Goal: Navigation & Orientation: Find specific page/section

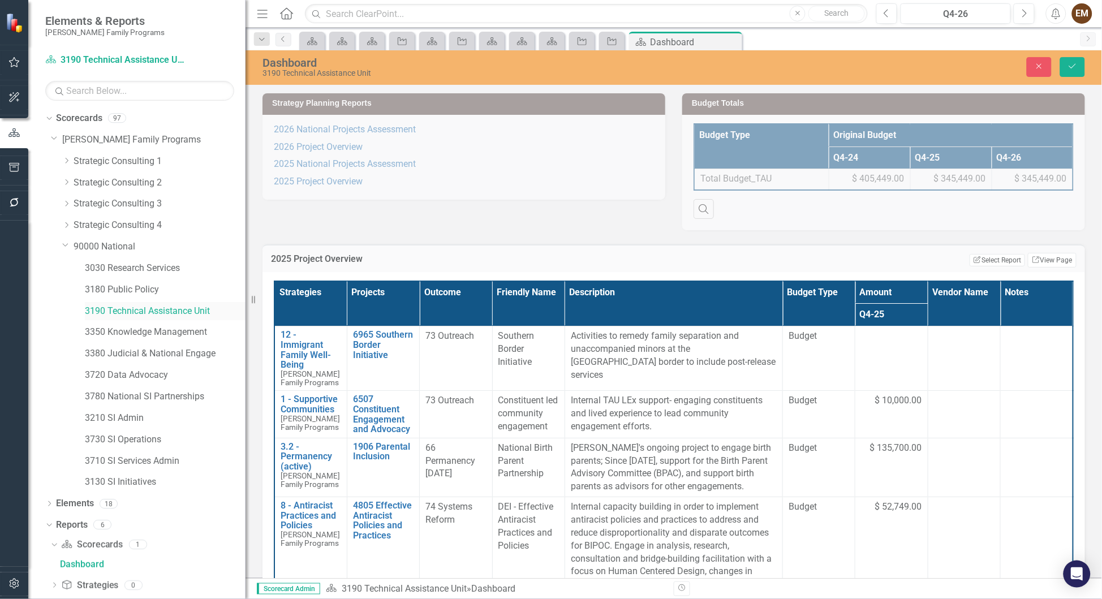
click at [169, 309] on link "3190 Technical Assistance Unit" at bounding box center [165, 311] width 161 height 13
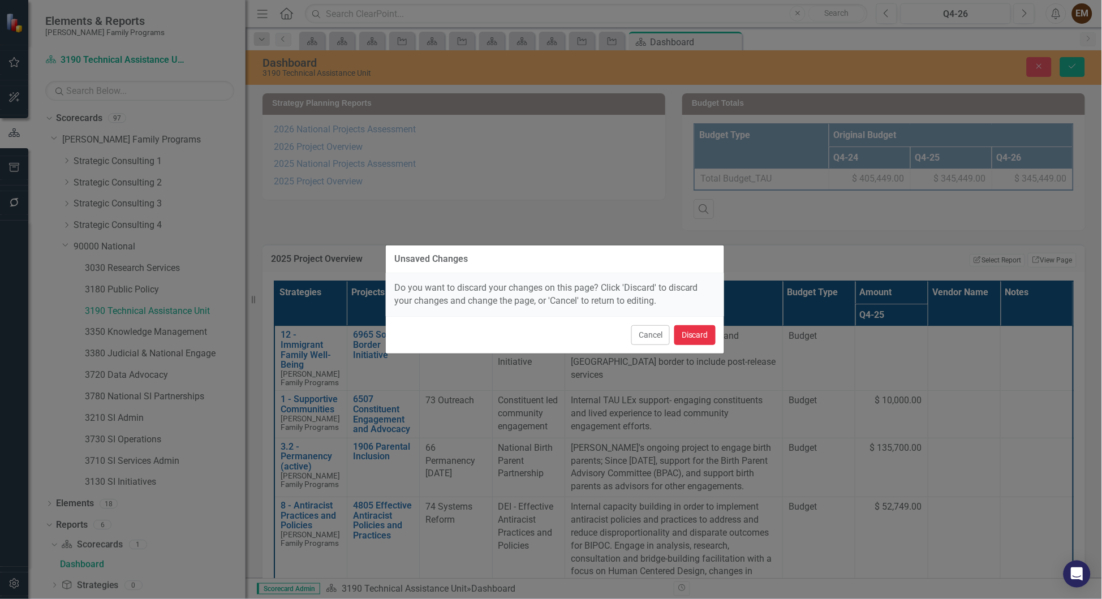
click at [710, 341] on button "Discard" at bounding box center [694, 335] width 41 height 20
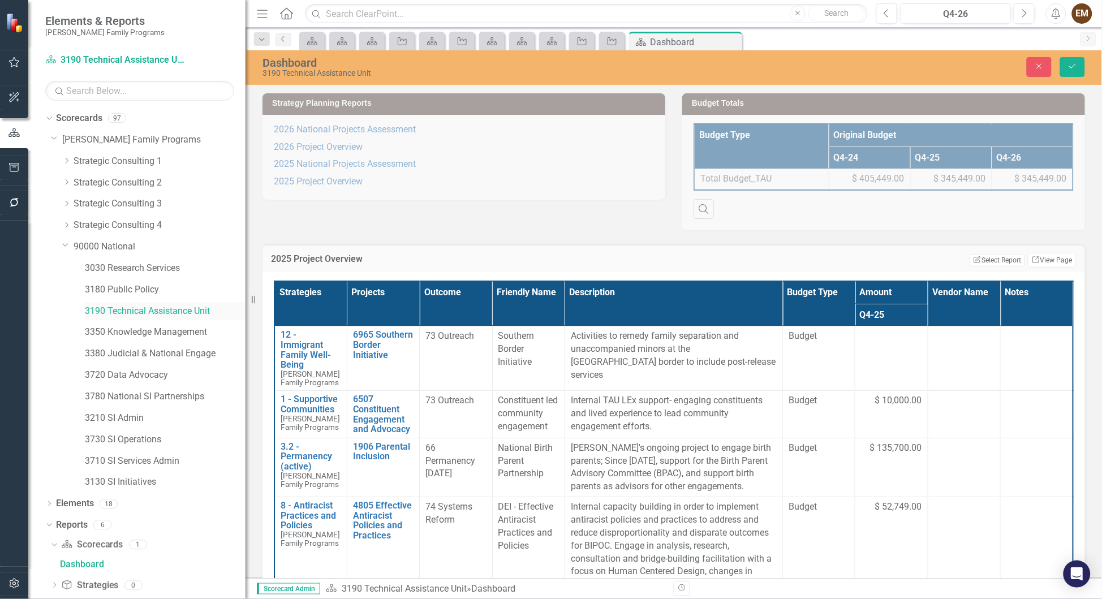
click at [126, 312] on link "3190 Technical Assistance Unit" at bounding box center [165, 311] width 161 height 13
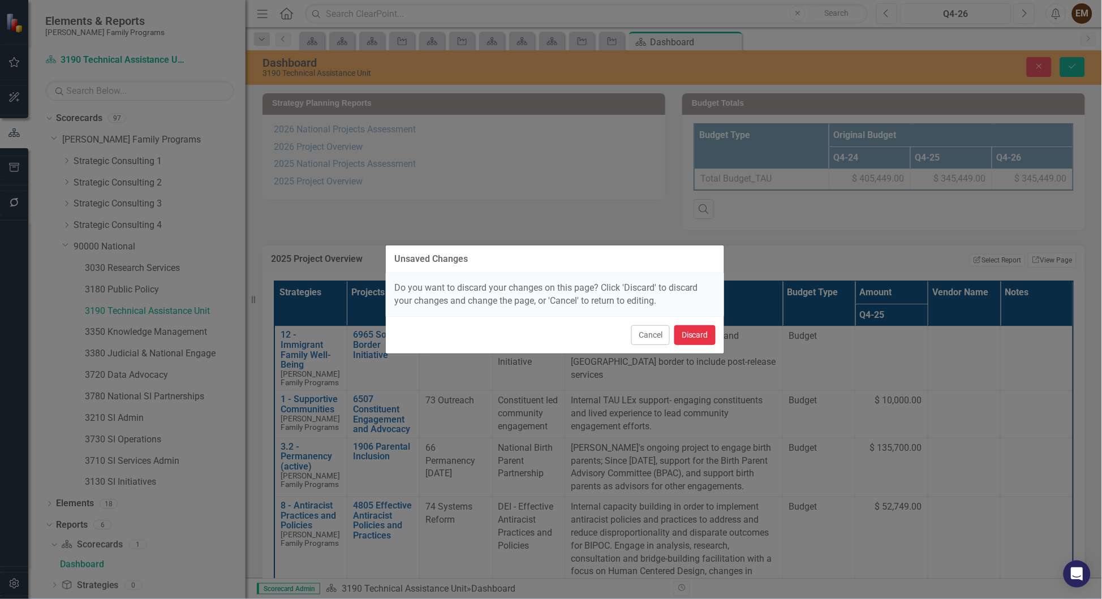
click at [700, 336] on button "Discard" at bounding box center [694, 335] width 41 height 20
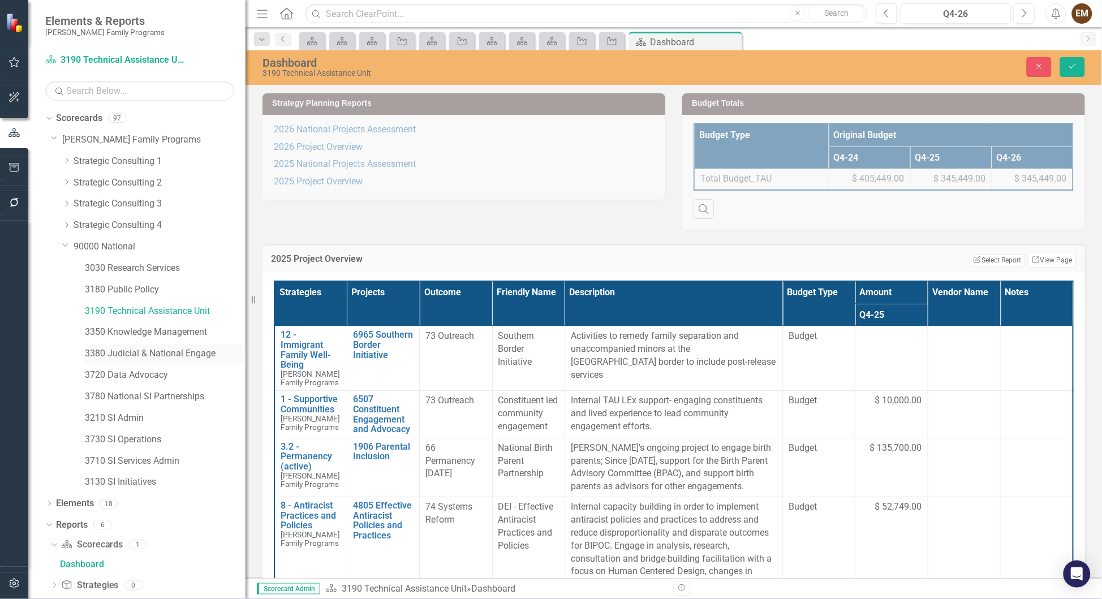
click at [158, 354] on link "3380 Judicial & National Engage" at bounding box center [165, 353] width 161 height 13
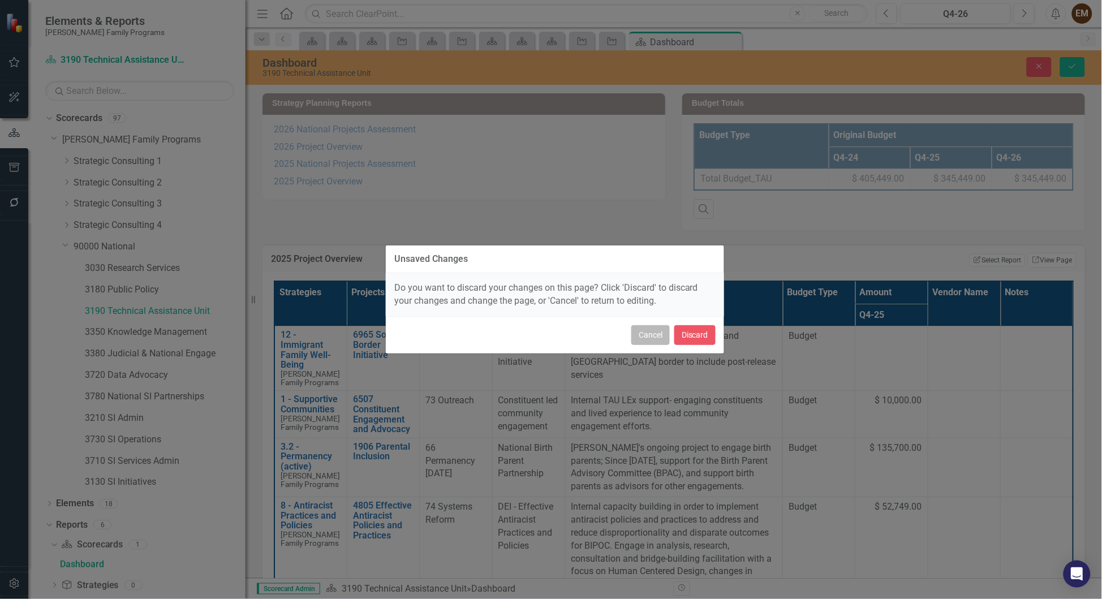
click at [651, 339] on button "Cancel" at bounding box center [650, 335] width 38 height 20
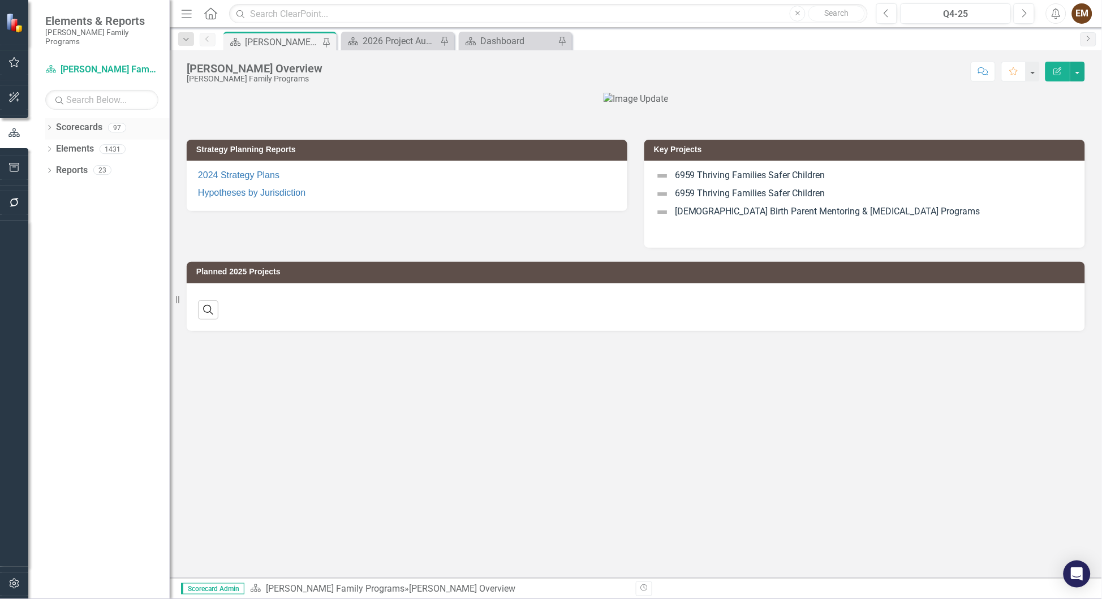
click at [53, 118] on div "Dropdown Scorecards 97" at bounding box center [107, 128] width 124 height 21
click at [53, 126] on icon "Dropdown" at bounding box center [49, 129] width 8 height 6
click at [58, 145] on icon "Dropdown" at bounding box center [55, 148] width 8 height 7
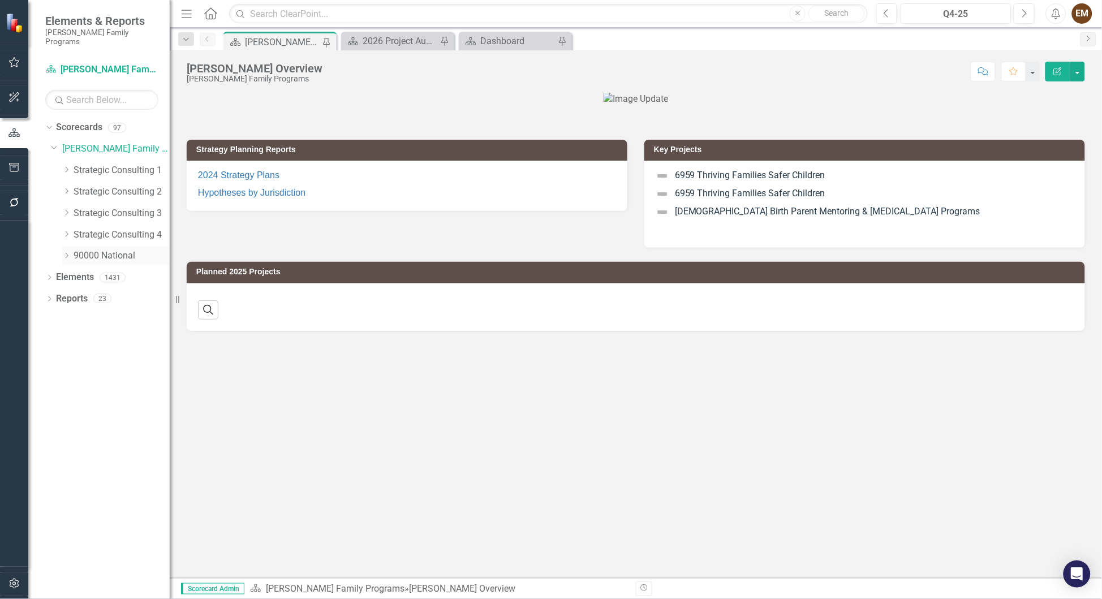
click at [66, 252] on icon "Dropdown" at bounding box center [66, 255] width 8 height 7
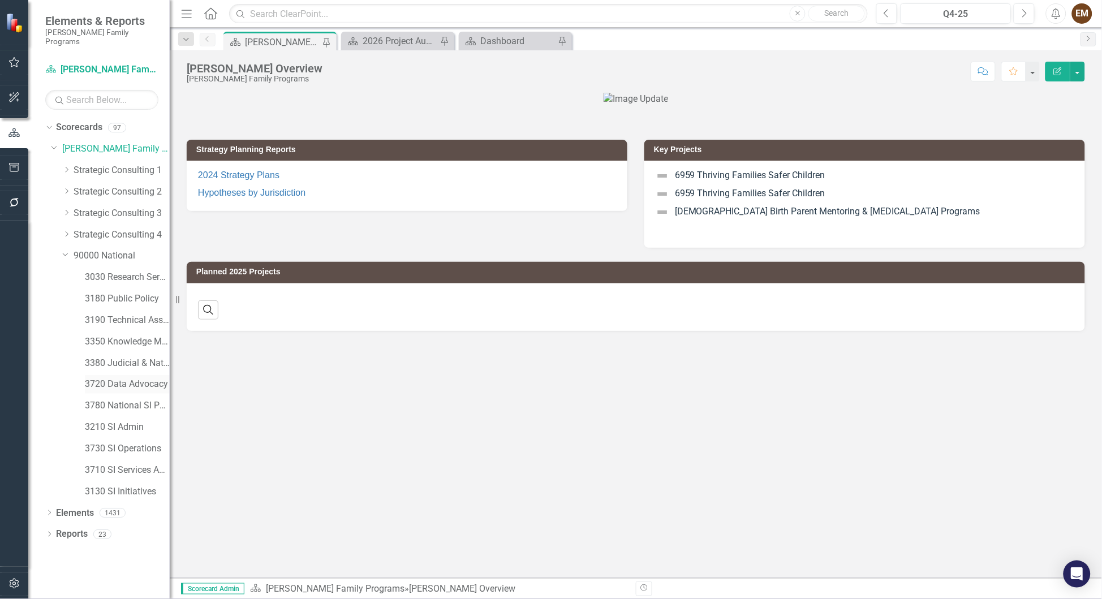
click at [118, 378] on link "3720 Data Advocacy" at bounding box center [127, 384] width 85 height 13
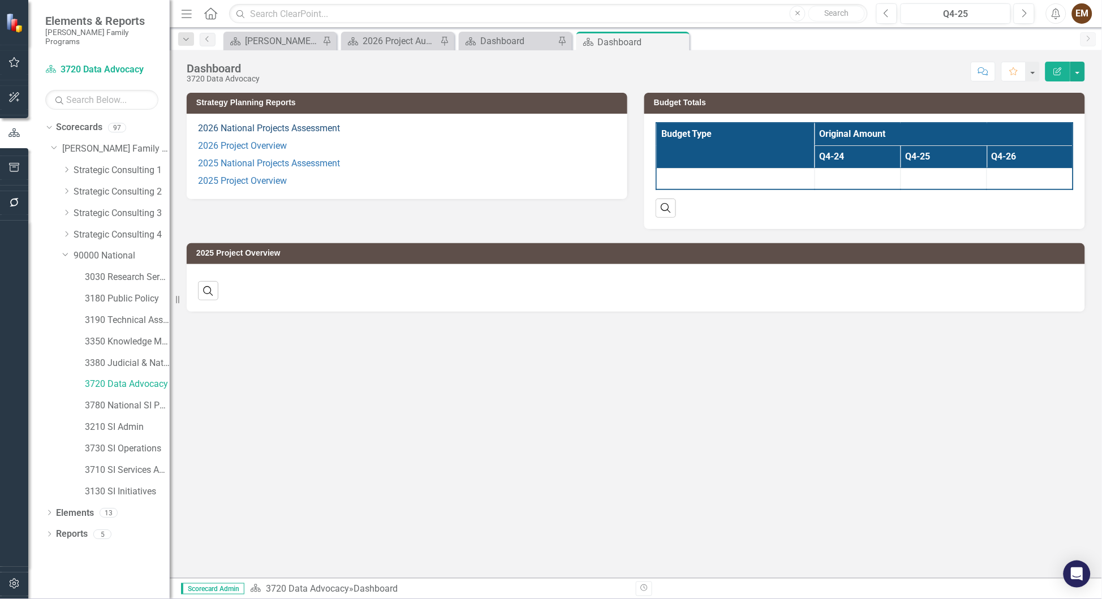
click at [293, 129] on link "2026 National Projects Assessment" at bounding box center [269, 128] width 142 height 11
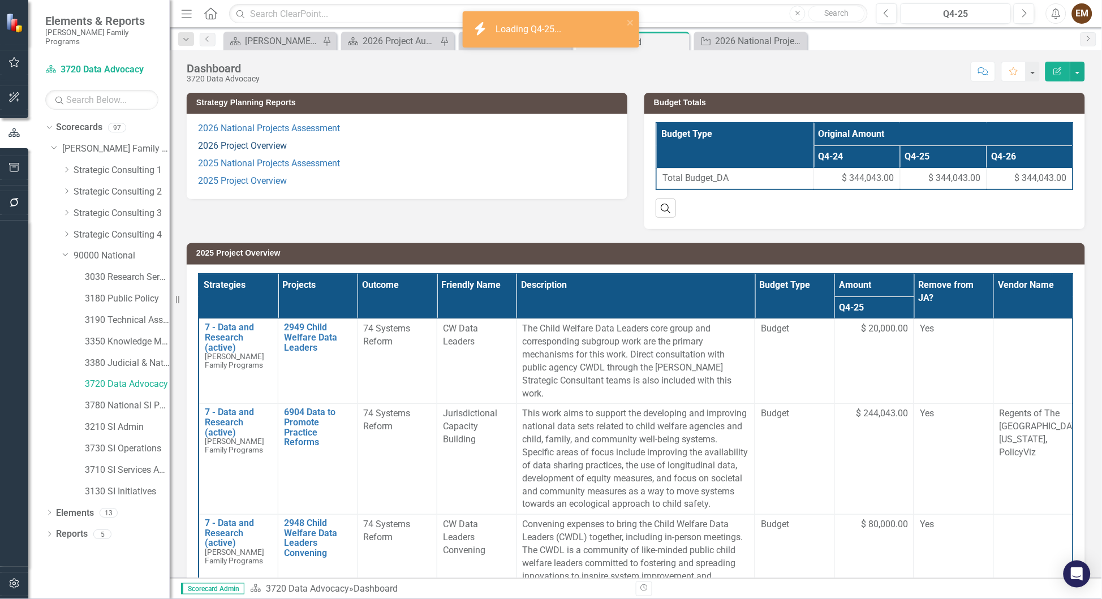
click at [253, 146] on link "2026 Project Overview" at bounding box center [242, 145] width 89 height 11
click at [285, 132] on link "2026 National Projects Assessment" at bounding box center [269, 128] width 142 height 11
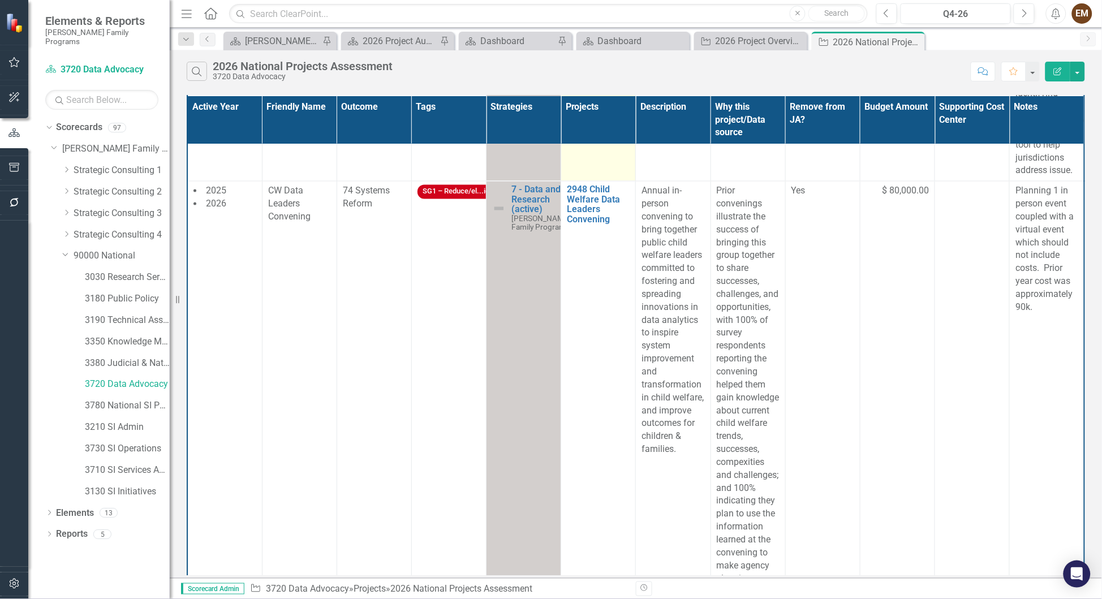
scroll to position [912, 0]
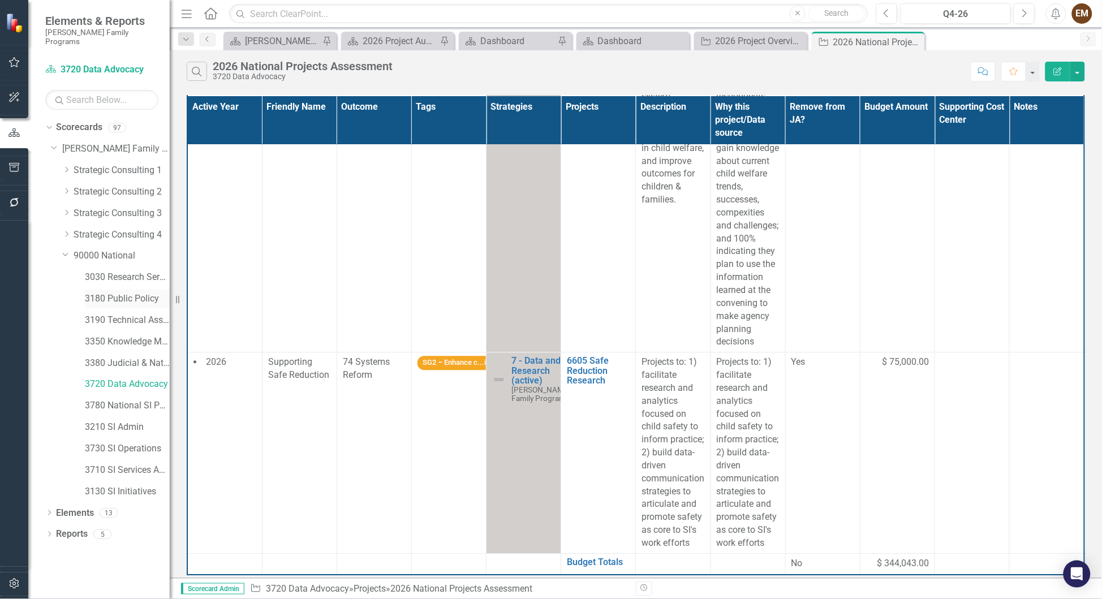
click at [122, 292] on link "3180 Public Policy" at bounding box center [127, 298] width 85 height 13
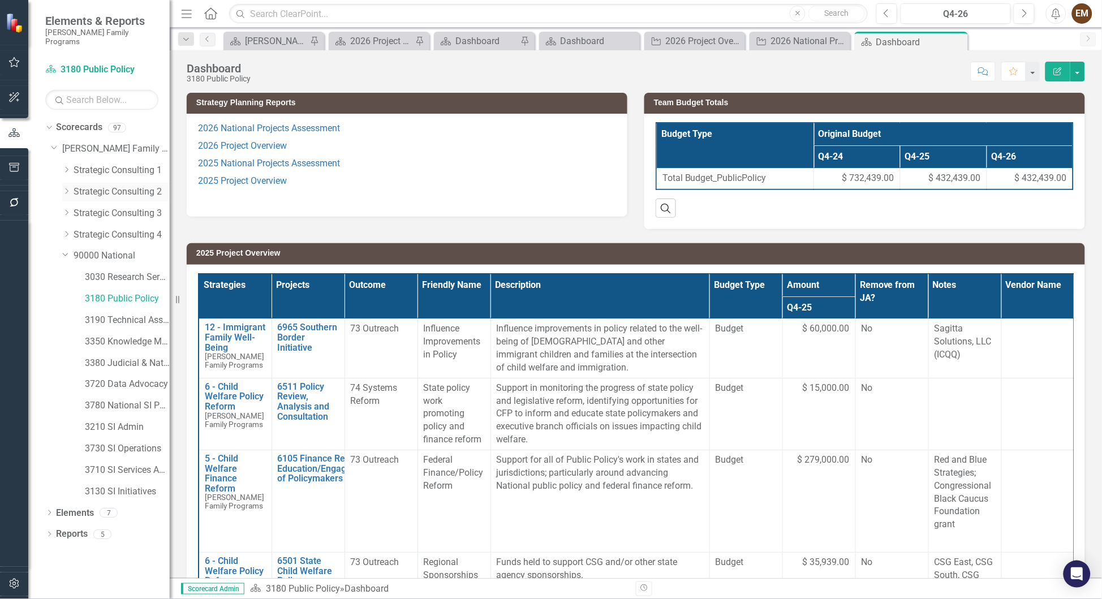
click at [68, 188] on icon "Dropdown" at bounding box center [66, 191] width 8 height 7
click at [97, 272] on link "31000 [US_STATE]" at bounding box center [127, 277] width 85 height 13
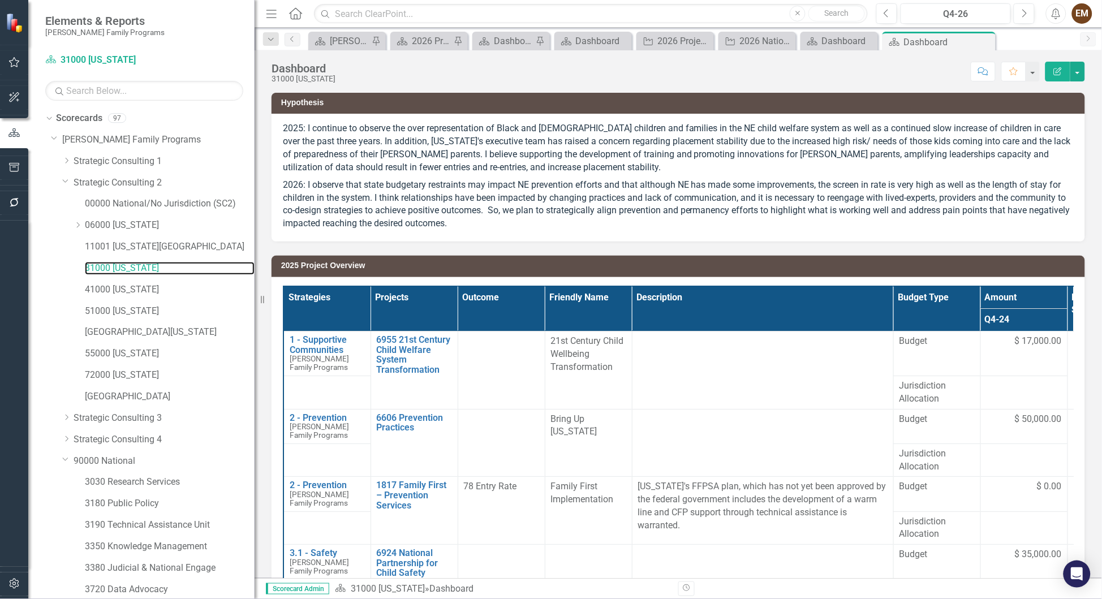
drag, startPoint x: 171, startPoint y: 420, endPoint x: 255, endPoint y: 386, distance: 90.3
click at [255, 386] on div "Resize" at bounding box center [259, 299] width 9 height 599
